Goal: Information Seeking & Learning: Find specific fact

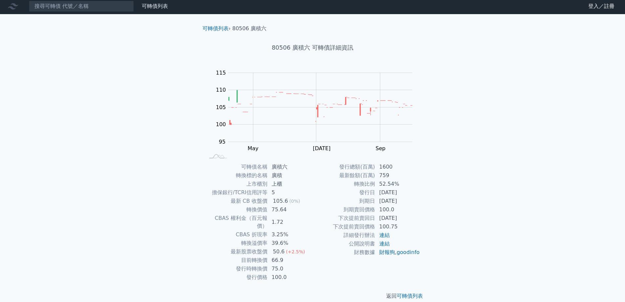
scroll to position [2, 0]
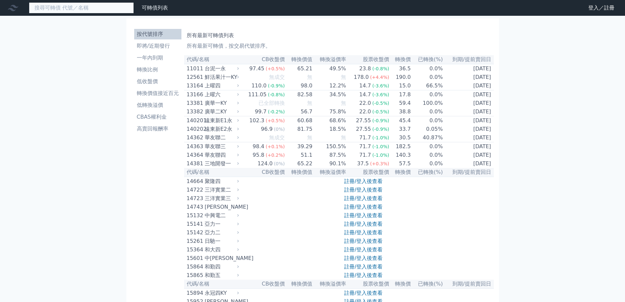
click at [99, 10] on input at bounding box center [81, 7] width 105 height 11
paste input "歐買尬"
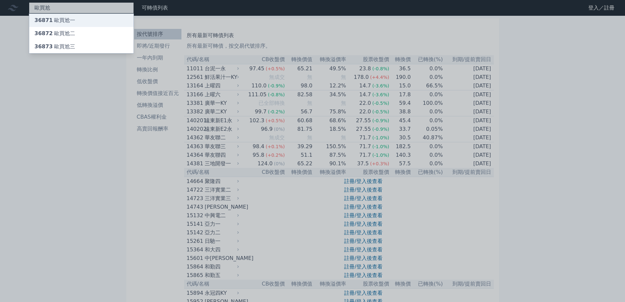
type input "歐買尬"
click at [77, 18] on div "36871 歐買尬一" at bounding box center [81, 20] width 104 height 13
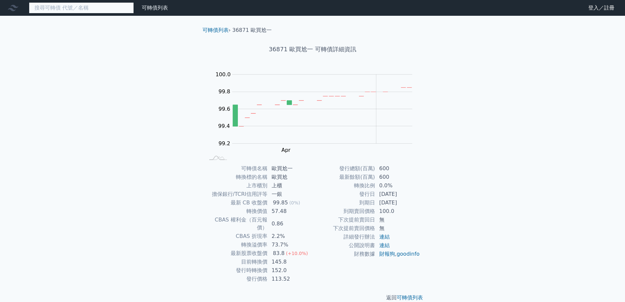
click at [81, 11] on input at bounding box center [81, 7] width 105 height 11
paste input "歐買尬"
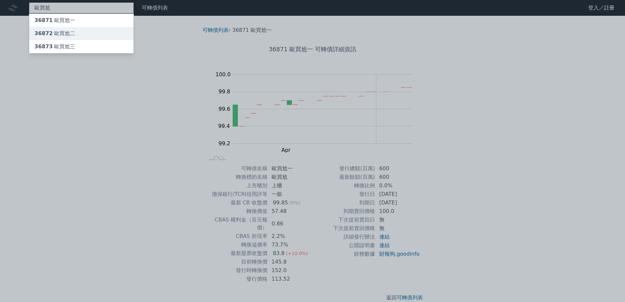
type input "歐買尬"
click at [70, 32] on div "36872 歐買尬二" at bounding box center [54, 34] width 41 height 8
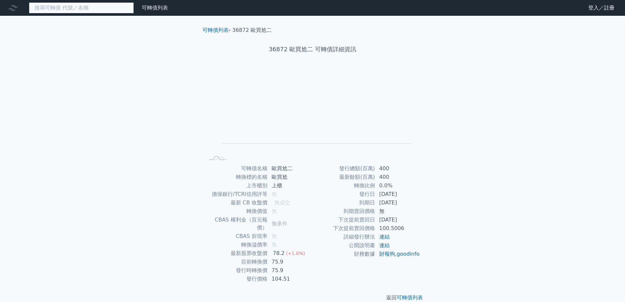
click at [70, 9] on input at bounding box center [81, 7] width 105 height 11
paste input "歐買尬"
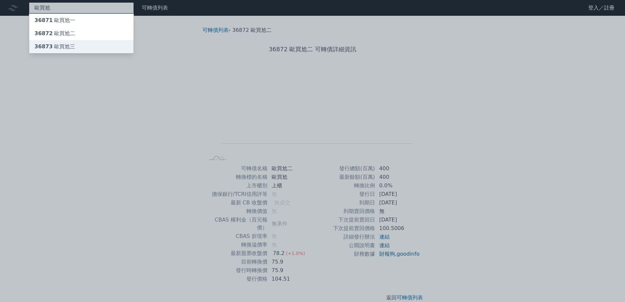
type input "歐買尬"
click at [67, 48] on div "36873 歐買尬三" at bounding box center [54, 47] width 41 height 8
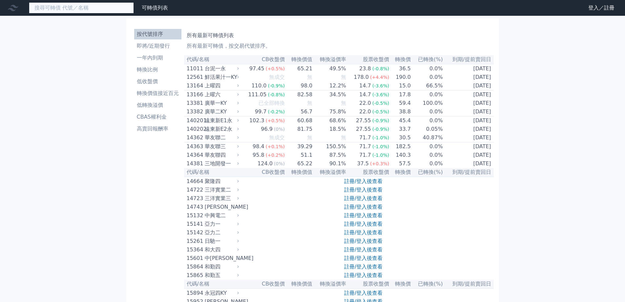
click at [85, 11] on input at bounding box center [81, 7] width 105 height 11
paste input "8404"
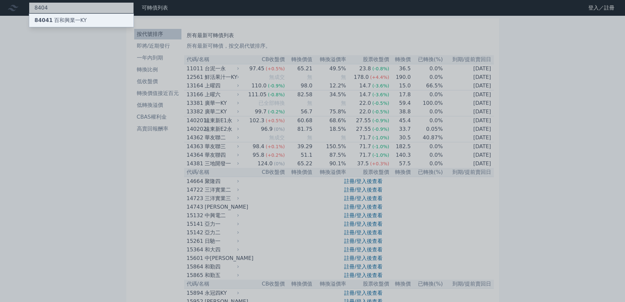
type input "8404"
click at [79, 17] on div "84041 百和興業一KY" at bounding box center [60, 20] width 52 height 8
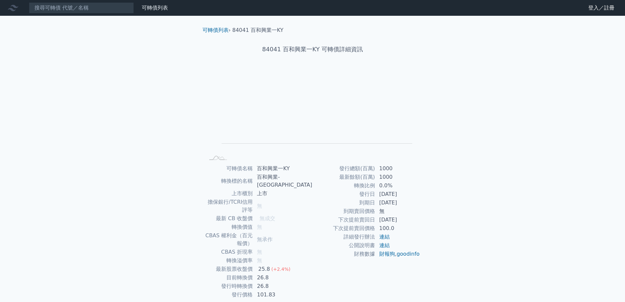
scroll to position [2, 0]
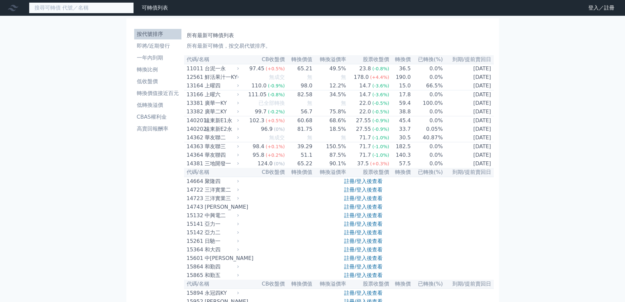
click at [68, 6] on input at bounding box center [81, 7] width 105 height 11
paste input "裕慶-KY"
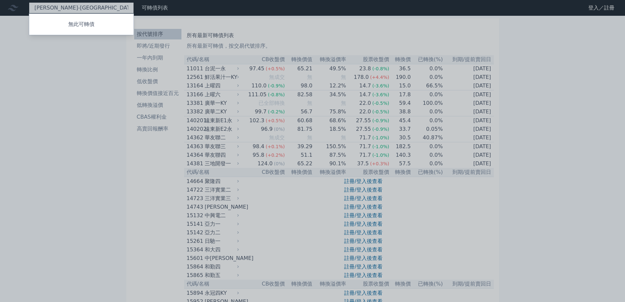
type input "裕慶-KY"
click at [62, 8] on div at bounding box center [312, 151] width 625 height 302
click at [62, 7] on div "裕慶-KY 無此可轉債" at bounding box center [81, 7] width 105 height 11
click at [74, 10] on div at bounding box center [312, 151] width 625 height 302
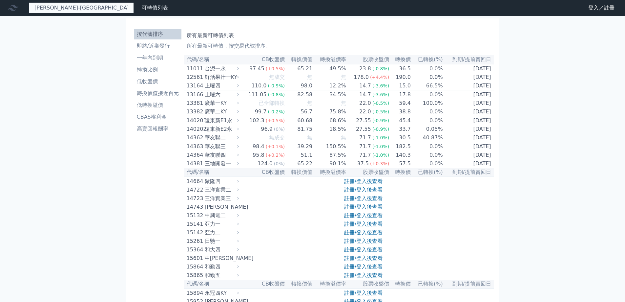
click at [77, 8] on div "裕慶-KY 無此可轉債" at bounding box center [81, 7] width 105 height 11
